Goal: Information Seeking & Learning: Find specific page/section

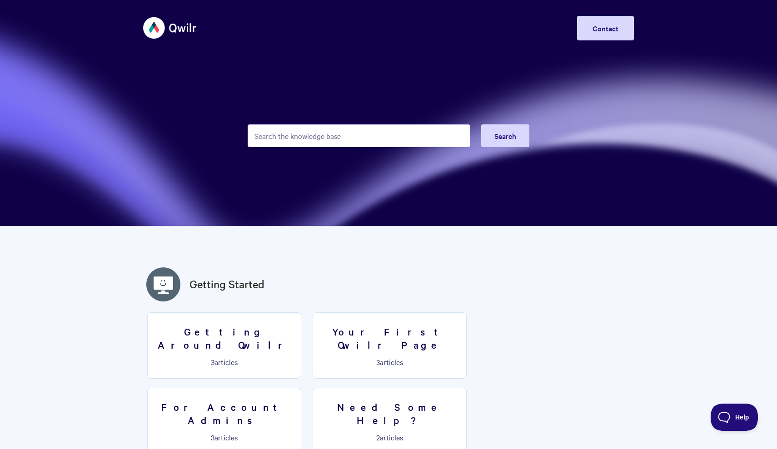
click at [172, 16] on img at bounding box center [170, 28] width 54 height 34
click at [172, 29] on img at bounding box center [170, 28] width 54 height 34
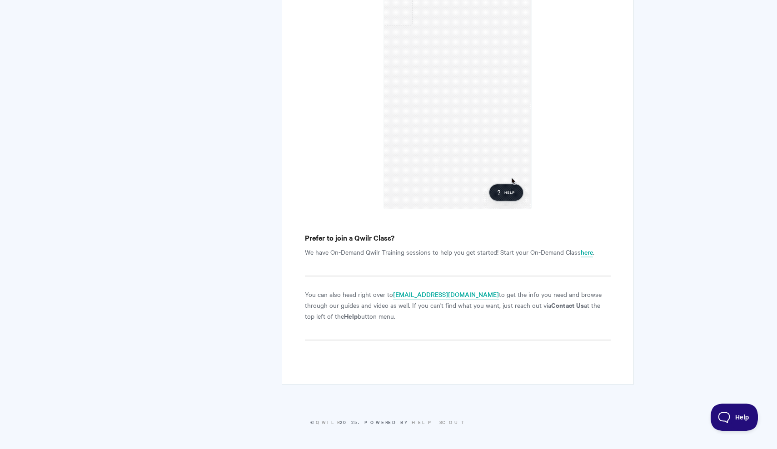
scroll to position [1195, 0]
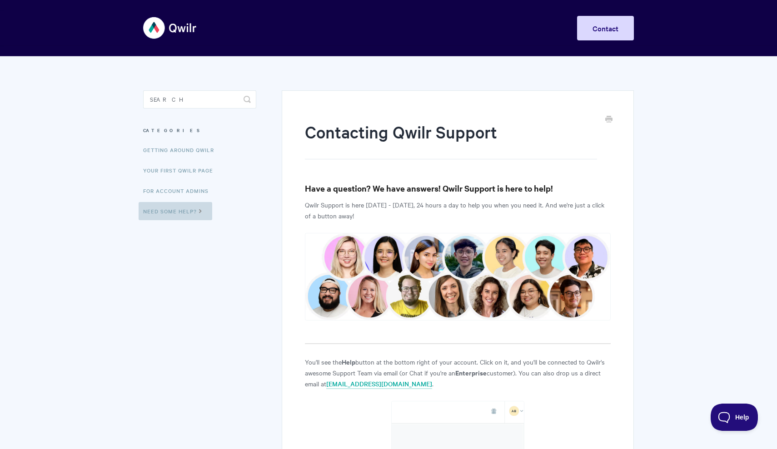
click at [187, 208] on link "Need Some Help?" at bounding box center [176, 211] width 74 height 18
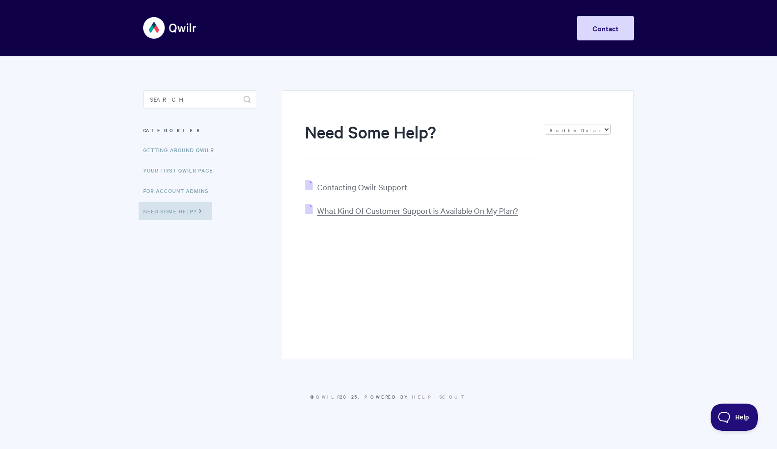
click at [366, 214] on span "What Kind Of Customer Support is Available On My Plan?" at bounding box center [417, 210] width 201 height 10
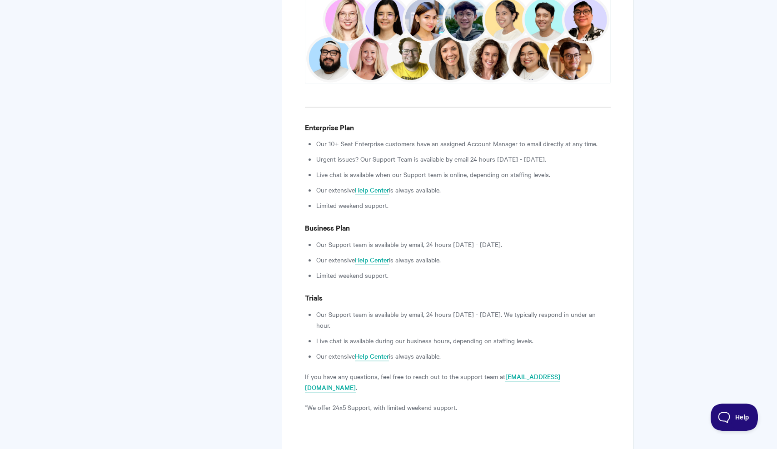
scroll to position [255, 0]
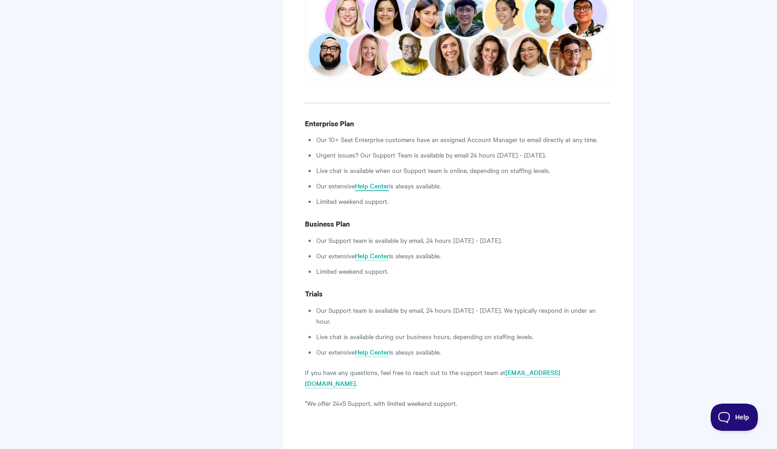
click at [360, 187] on link "Help Center" at bounding box center [372, 186] width 34 height 10
click at [363, 318] on ul "Our Support team is available by email, 24 hours Monday - Friday. We typically …" at bounding box center [463, 331] width 294 height 53
click at [368, 310] on li "Our Support team is available by email, 24 hours Monday - Friday. We typically …" at bounding box center [463, 316] width 294 height 22
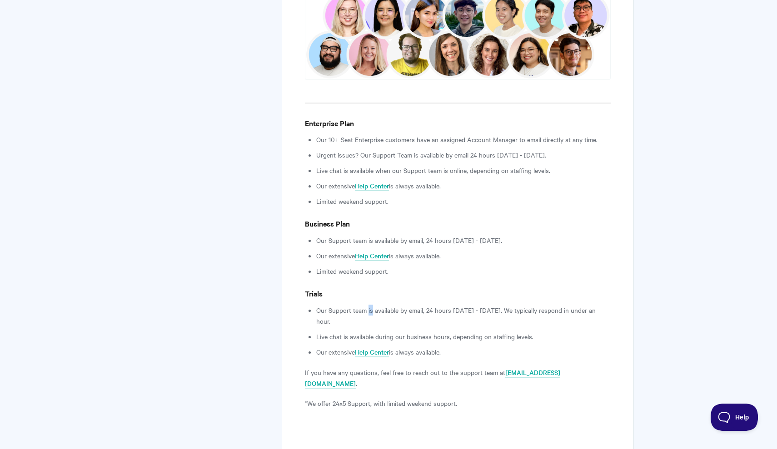
click at [368, 310] on li "Our Support team is available by email, 24 hours Monday - Friday. We typically …" at bounding box center [463, 316] width 294 height 22
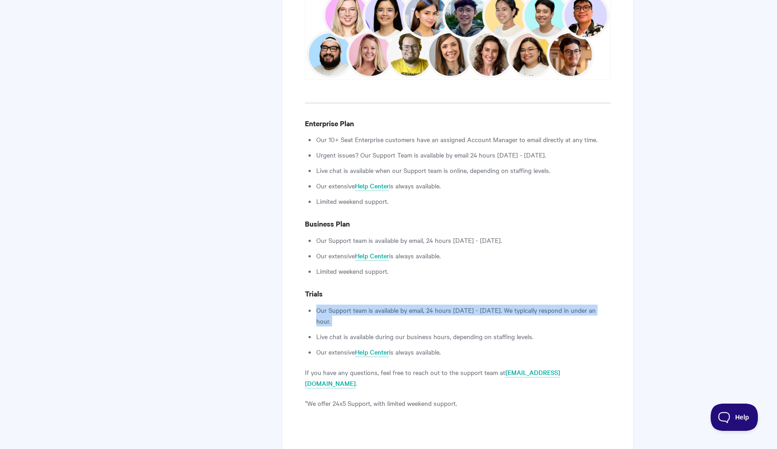
click at [368, 310] on li "Our Support team is available by email, 24 hours Monday - Friday. We typically …" at bounding box center [463, 316] width 294 height 22
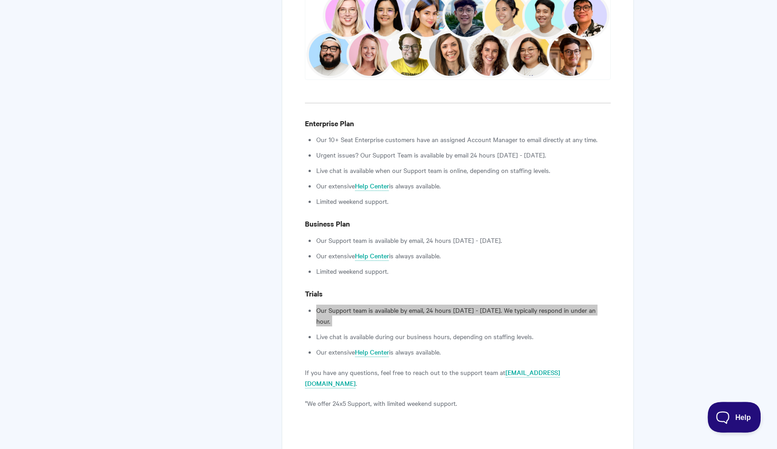
click at [717, 414] on span "Help" at bounding box center [730, 415] width 47 height 6
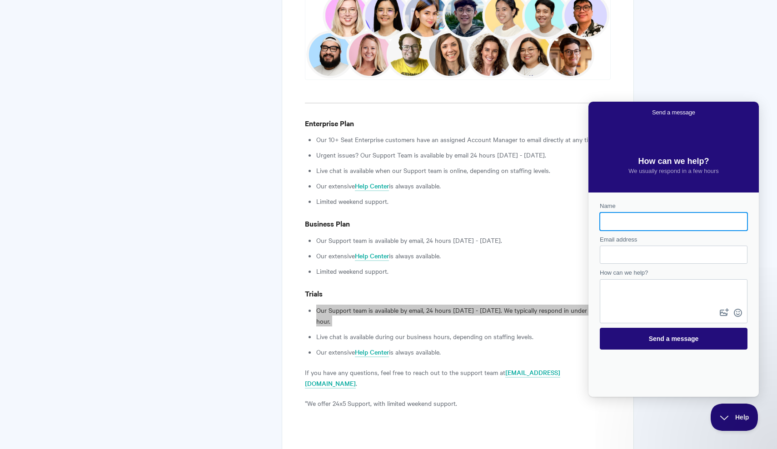
scroll to position [0, 0]
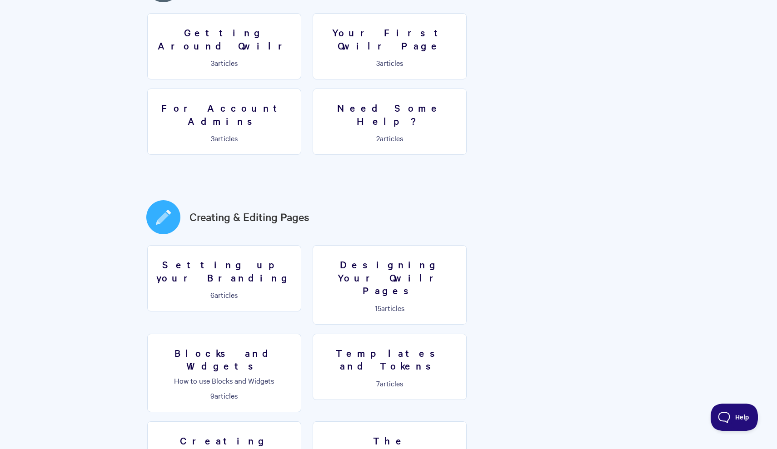
scroll to position [376, 0]
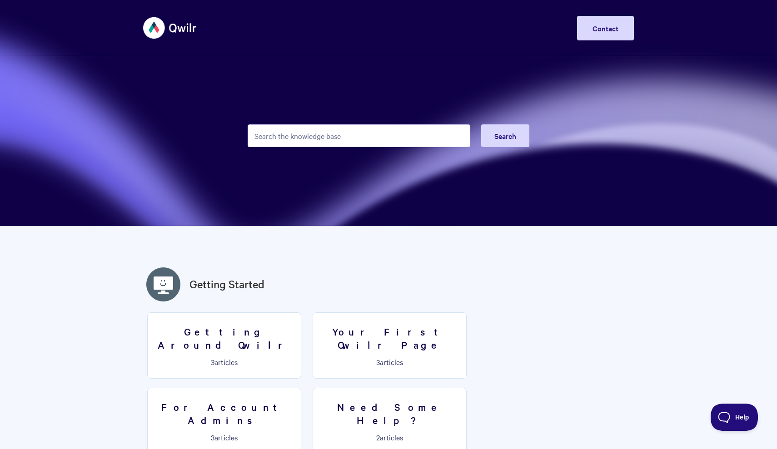
click at [171, 31] on img at bounding box center [170, 28] width 54 height 34
click at [716, 418] on span "Help" at bounding box center [730, 415] width 47 height 6
click at [718, 418] on span "Help" at bounding box center [730, 415] width 47 height 6
